Goal: Task Accomplishment & Management: Manage account settings

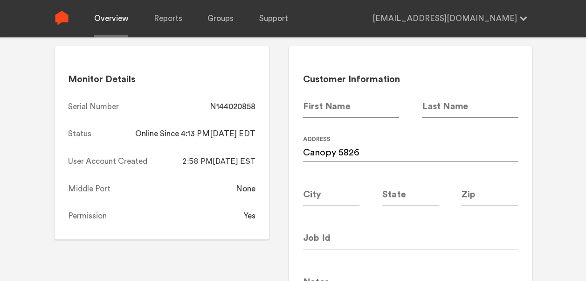
click at [107, 19] on link "Overview" at bounding box center [111, 18] width 34 height 37
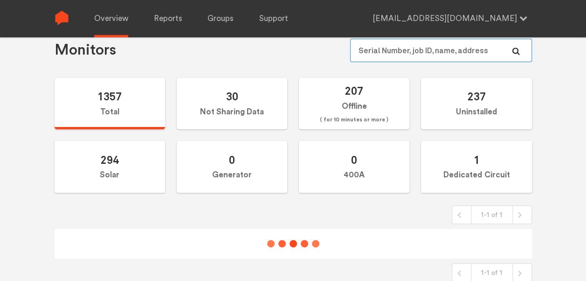
click at [400, 50] on input "text" at bounding box center [440, 50] width 181 height 23
paste input "N144020530"
type input "N144020530"
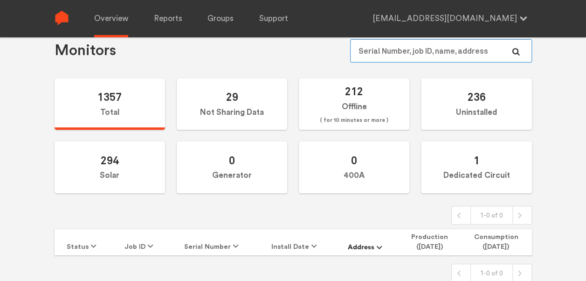
click at [379, 52] on input "text" at bounding box center [440, 50] width 181 height 23
paste input "N144020530"
type input "N144020530"
click at [411, 50] on input "text" at bounding box center [440, 50] width 181 height 23
type input "v"
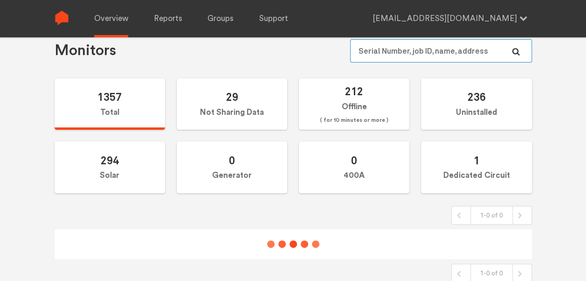
scroll to position [54, 0]
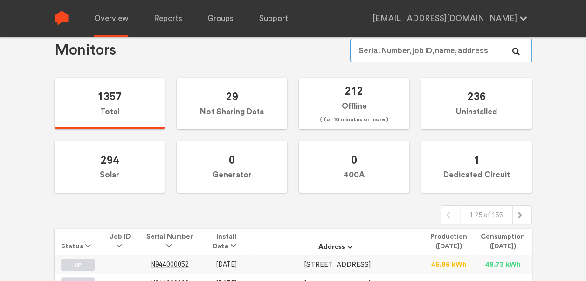
type input "N144021180"
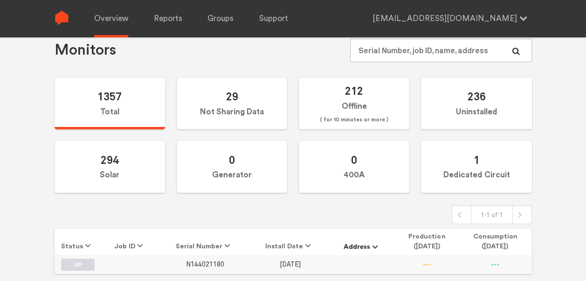
click at [199, 262] on span "N144021180" at bounding box center [205, 264] width 38 height 8
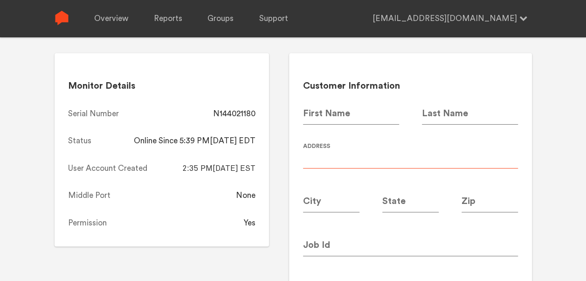
click at [391, 153] on input at bounding box center [410, 155] width 215 height 26
type input "Canopy 5781"
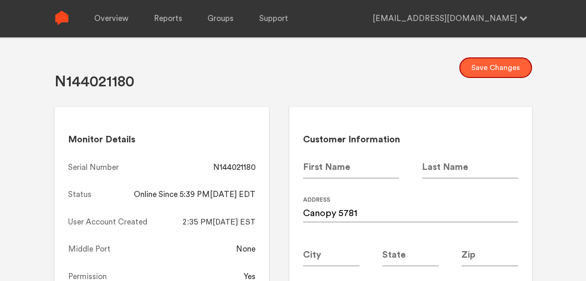
click at [494, 73] on button "Save Changes" at bounding box center [495, 67] width 73 height 21
